Goal: Check status: Check status

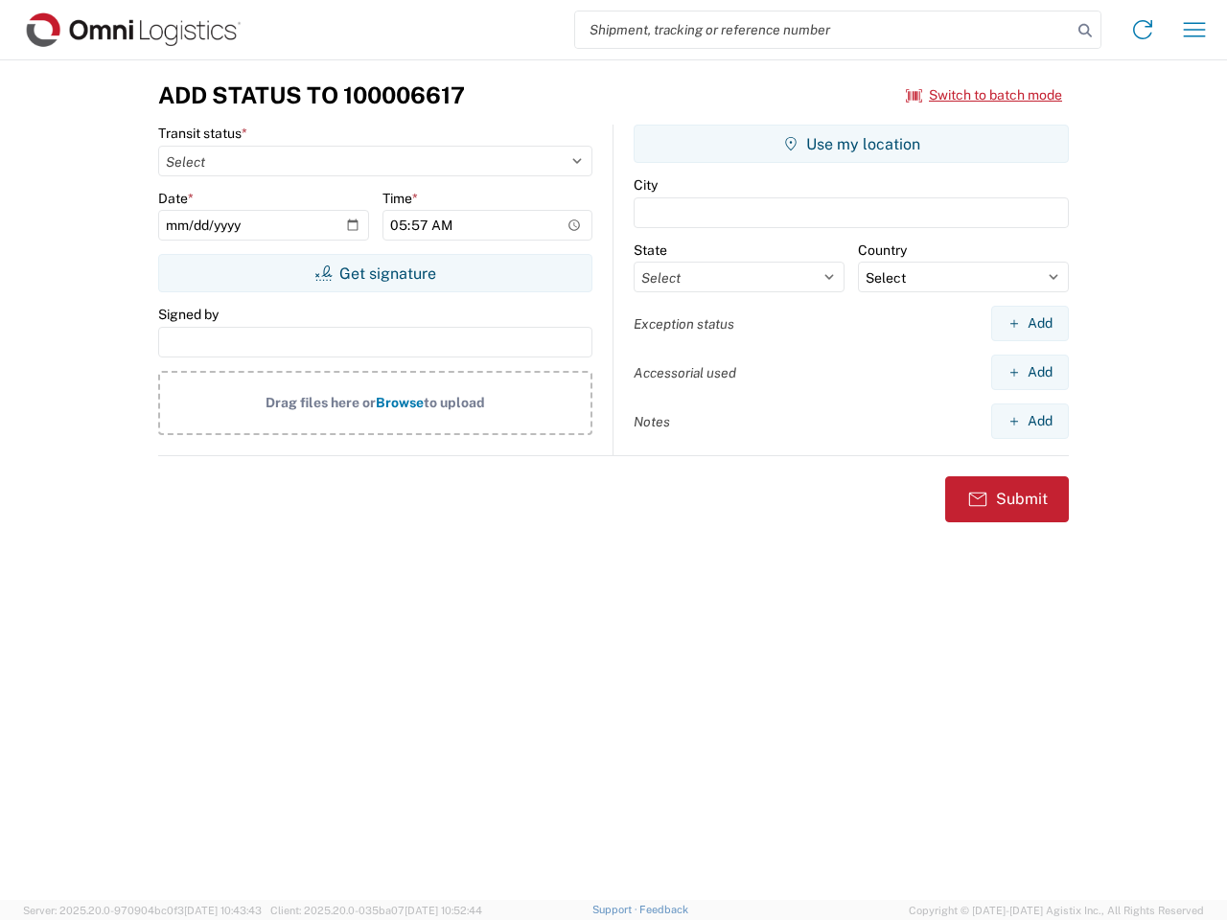
click at [823, 30] on input "search" at bounding box center [823, 29] width 496 height 36
click at [1085, 31] on icon at bounding box center [1084, 30] width 27 height 27
click at [1142, 30] on icon at bounding box center [1142, 29] width 31 height 31
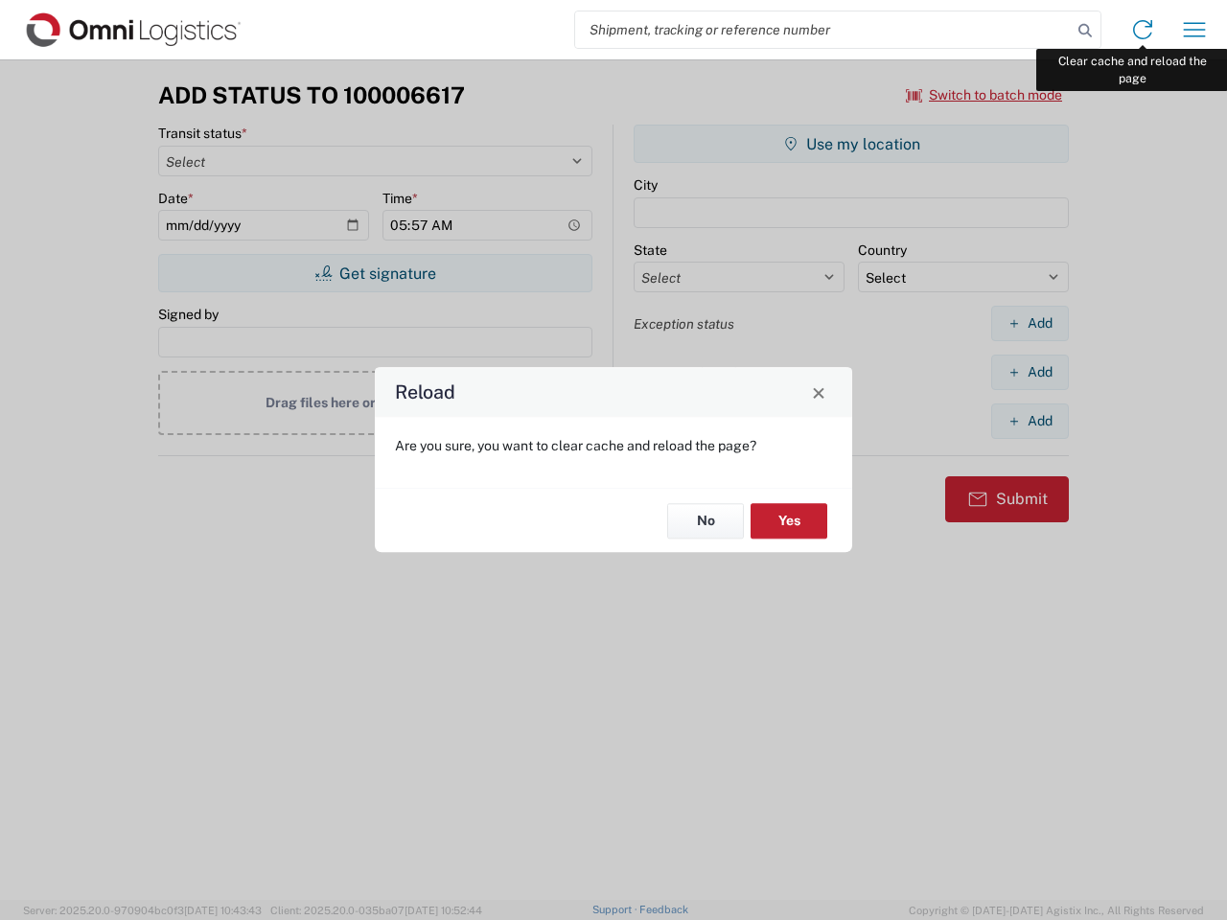
click at [1194, 30] on div "Reload Are you sure, you want to clear cache and reload the page? No Yes" at bounding box center [613, 460] width 1227 height 920
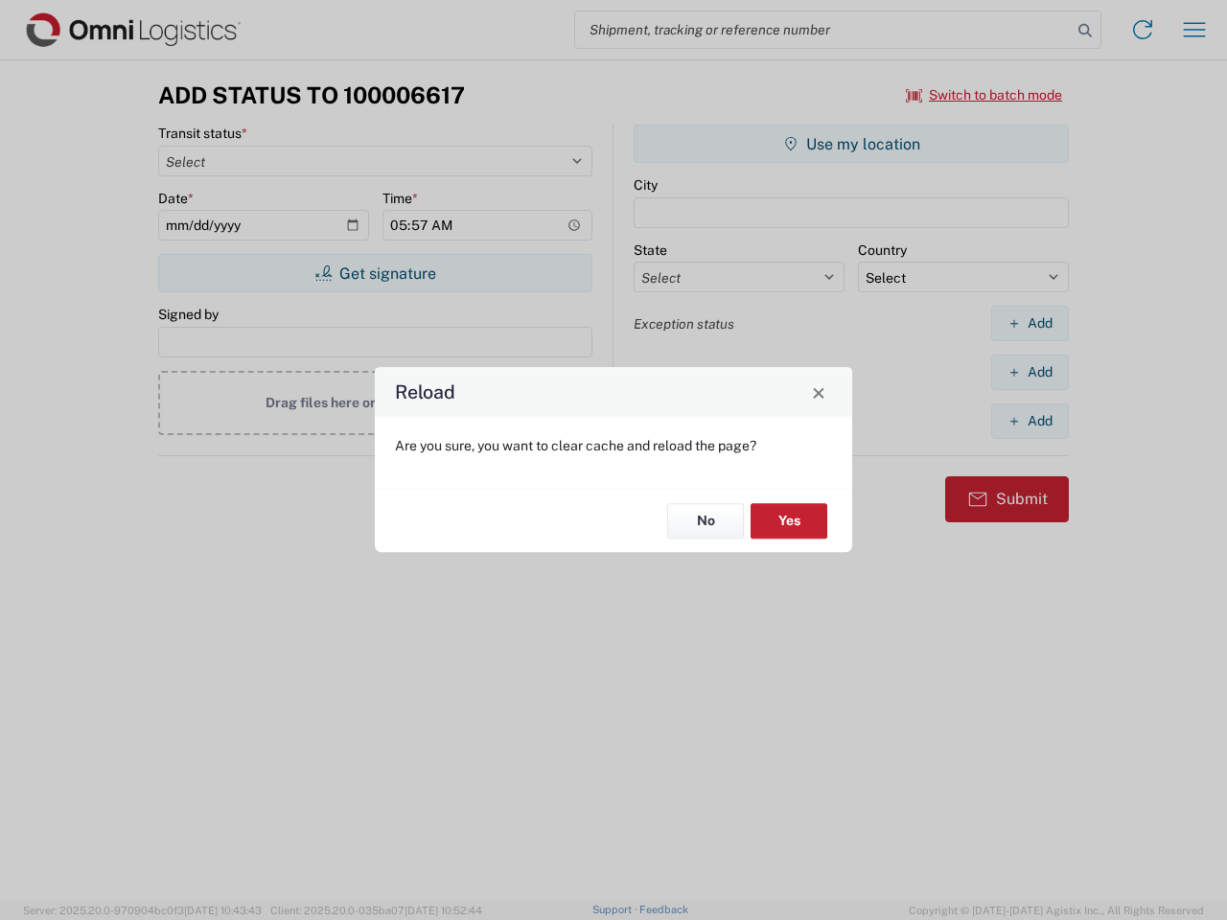
click at [984, 95] on div "Reload Are you sure, you want to clear cache and reload the page? No Yes" at bounding box center [613, 460] width 1227 height 920
click at [375, 273] on div "Reload Are you sure, you want to clear cache and reload the page? No Yes" at bounding box center [613, 460] width 1227 height 920
click at [851, 144] on div "Reload Are you sure, you want to clear cache and reload the page? No Yes" at bounding box center [613, 460] width 1227 height 920
click at [1029, 323] on div "Reload Are you sure, you want to clear cache and reload the page? No Yes" at bounding box center [613, 460] width 1227 height 920
click at [1029, 372] on div "Reload Are you sure, you want to clear cache and reload the page? No Yes" at bounding box center [613, 460] width 1227 height 920
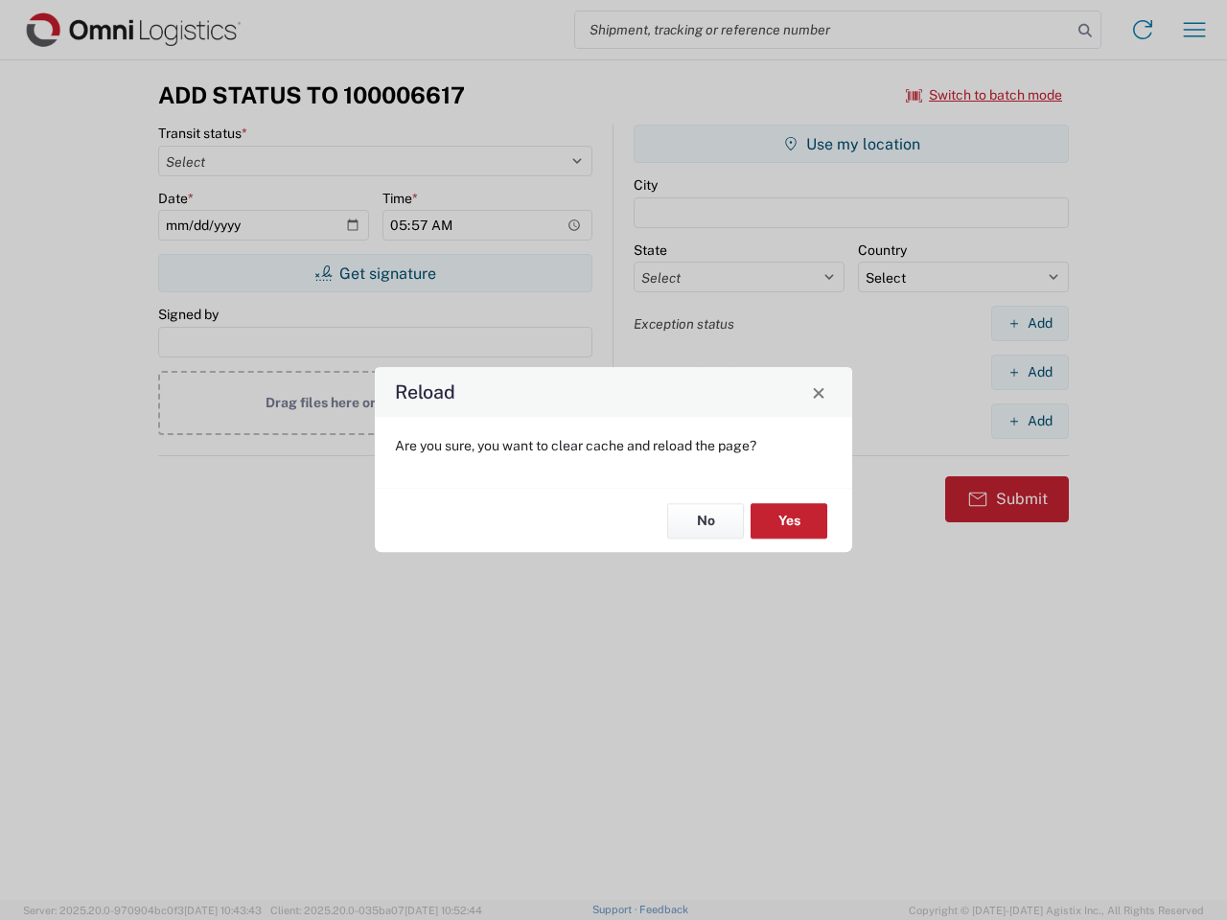
click at [1029, 421] on div "Reload Are you sure, you want to clear cache and reload the page? No Yes" at bounding box center [613, 460] width 1227 height 920
